Goal: Information Seeking & Learning: Check status

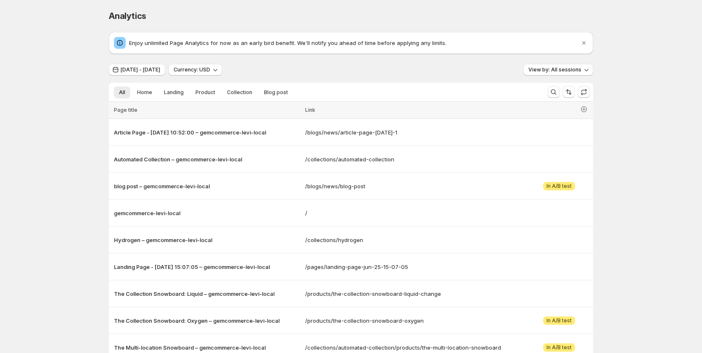
click at [159, 74] on button "[DATE] - [DATE]" at bounding box center [137, 70] width 56 height 12
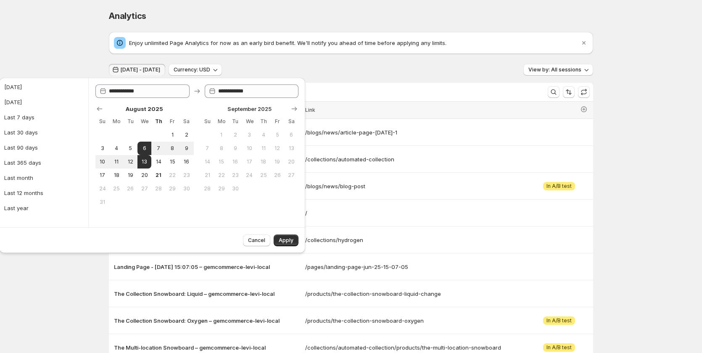
click at [73, 58] on div "Analytics. This page is ready Analytics Enjoy unlimited Page Analytics for now …" at bounding box center [351, 203] width 702 height 407
